Goal: Information Seeking & Learning: Learn about a topic

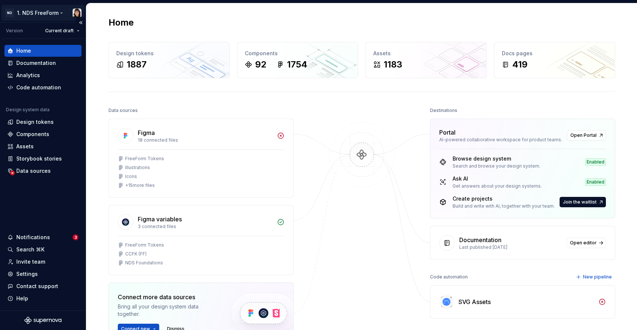
click at [13, 10] on html "ND 1. NDS FreeForm Version Current draft Home Documentation Analytics Code auto…" at bounding box center [318, 165] width 637 height 330
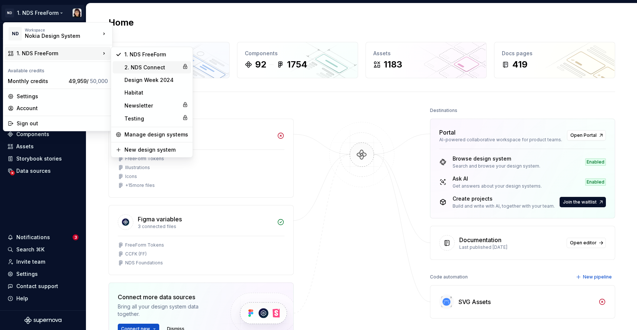
click at [136, 69] on div "2. NDS Connect" at bounding box center [151, 67] width 55 height 7
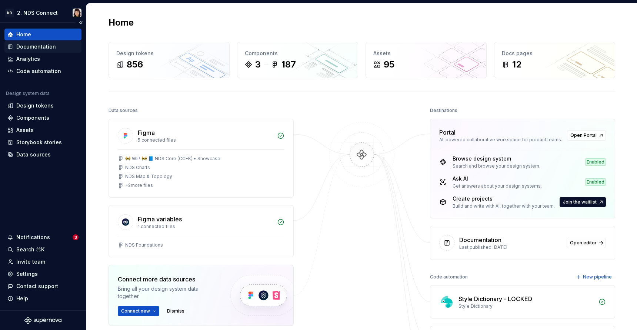
click at [25, 46] on div "Documentation" at bounding box center [36, 46] width 40 height 7
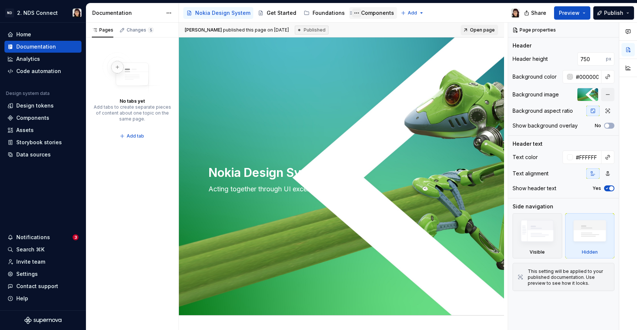
click at [355, 11] on button "Page tree" at bounding box center [356, 13] width 9 height 9
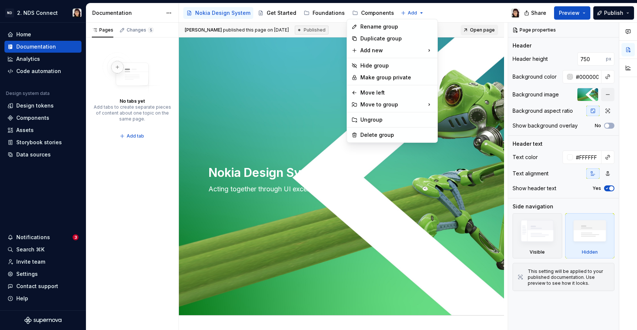
click at [289, 83] on html "ND 2. NDS Connect Home Documentation Analytics Code automation Design system da…" at bounding box center [318, 165] width 637 height 330
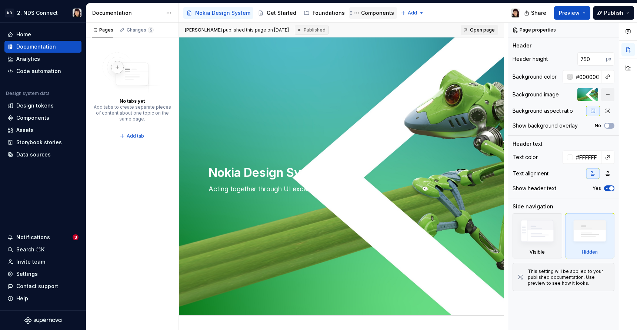
click at [369, 14] on div "Components" at bounding box center [377, 12] width 33 height 7
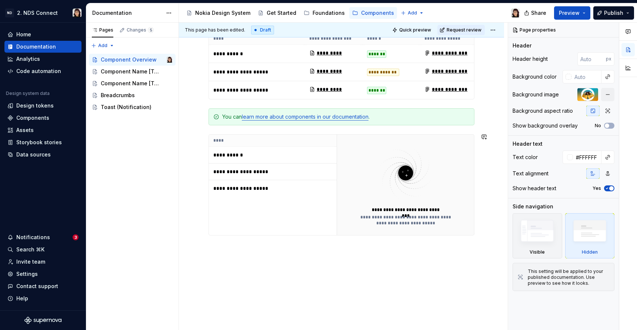
scroll to position [257, 0]
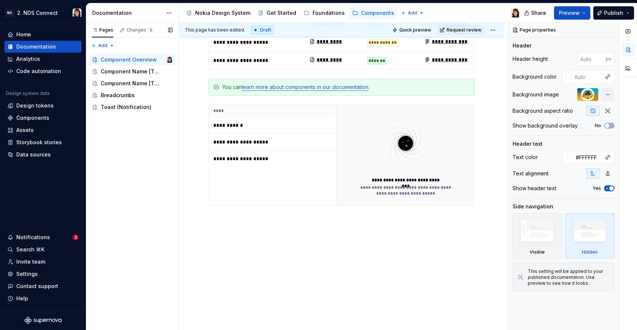
click at [161, 204] on div "Pages Changes 5 Add Accessibility guide for tree Page tree. Navigate the tree w…" at bounding box center [132, 176] width 93 height 307
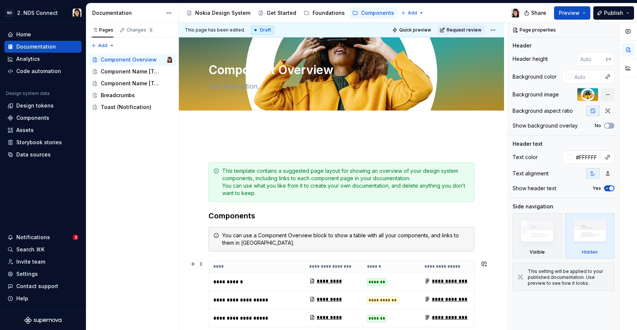
type textarea "*"
